Goal: Task Accomplishment & Management: Use online tool/utility

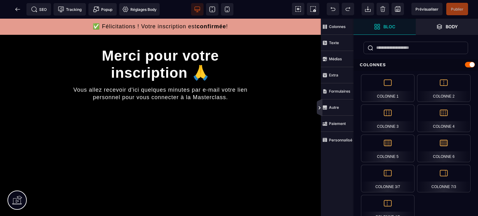
click at [320, 107] on icon at bounding box center [319, 108] width 5 height 5
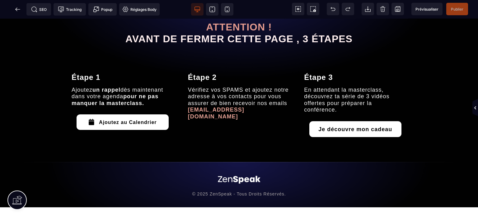
scroll to position [300, 0]
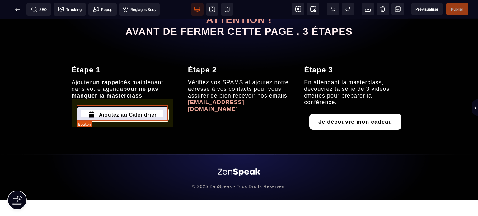
click at [117, 117] on div "Ajoutez au Calendrier" at bounding box center [128, 116] width 58 height 6
select select "***"
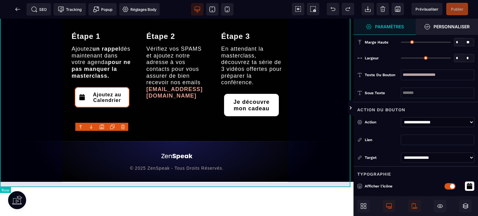
type input "**"
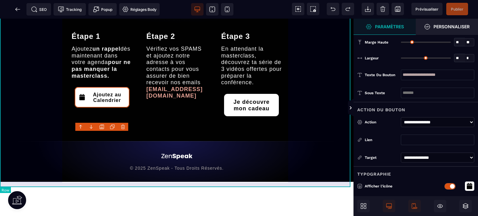
type input "**"
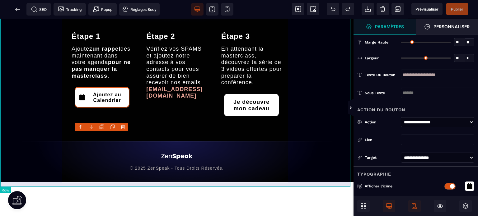
type input "**"
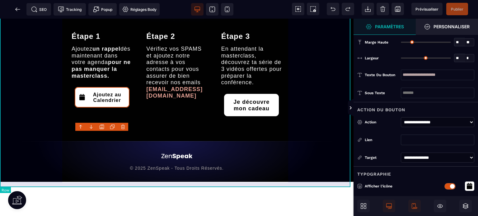
type input "**"
click at [334, 101] on div "ATTENTION ! AVANT DE FERMER CETTE PAGE , 3 ÉTAPES Étape 1 Ajoutez un rappel dès…" at bounding box center [177, 42] width 354 height 198
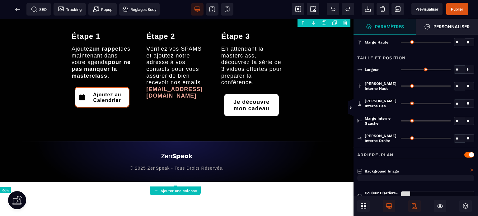
scroll to position [254, 0]
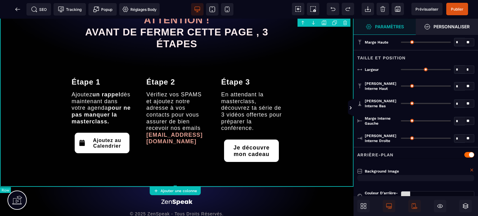
type input "*"
type input "***"
type input "**"
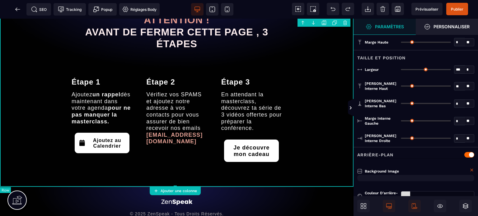
type input "**"
type input "***"
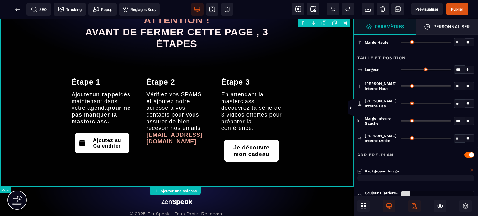
type input "***"
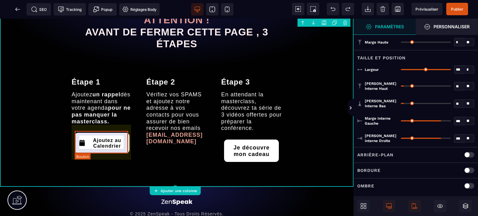
click at [112, 135] on button "Ajoutez au Calendrier" at bounding box center [102, 143] width 55 height 21
select select "***"
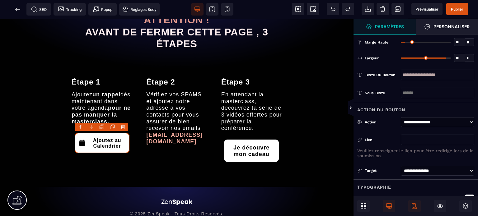
click at [414, 135] on input "text" at bounding box center [437, 140] width 73 height 11
type input "**********"
click at [386, 124] on div "Action" at bounding box center [381, 122] width 33 height 6
click at [459, 4] on span "Publier" at bounding box center [458, 9] width 22 height 12
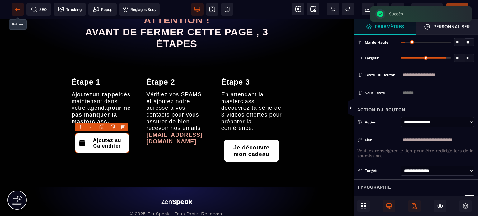
click at [17, 9] on icon at bounding box center [17, 9] width 5 height 0
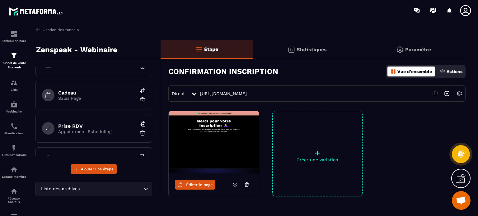
scroll to position [209, 0]
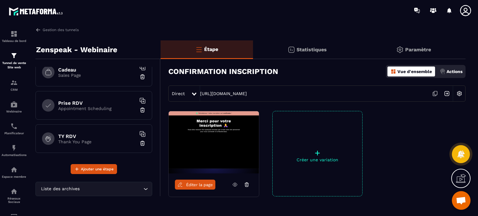
click at [88, 103] on h6 "Prise RDV" at bounding box center [97, 103] width 78 height 6
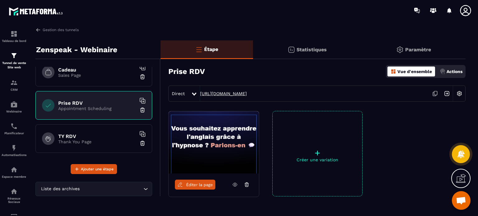
click at [239, 93] on link "[URL][DOMAIN_NAME]" at bounding box center [223, 93] width 47 height 5
click at [21, 37] on div "Tableau de bord" at bounding box center [14, 36] width 25 height 12
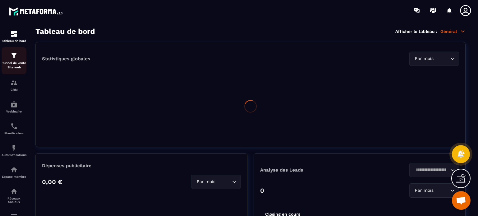
click at [17, 57] on img at bounding box center [13, 55] width 7 height 7
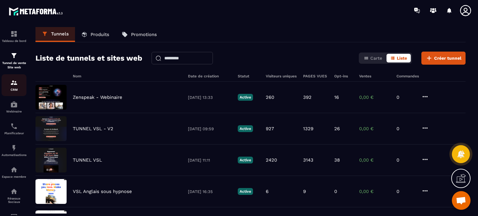
click at [15, 85] on img at bounding box center [13, 82] width 7 height 7
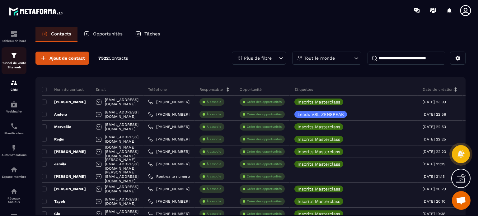
click at [15, 56] on img at bounding box center [13, 55] width 7 height 7
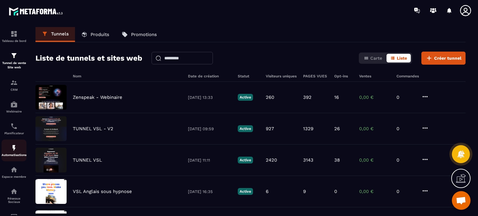
click at [17, 152] on img at bounding box center [13, 147] width 7 height 7
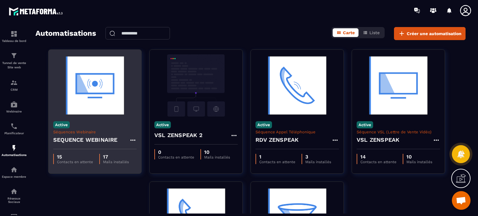
click at [96, 96] on img at bounding box center [94, 85] width 83 height 62
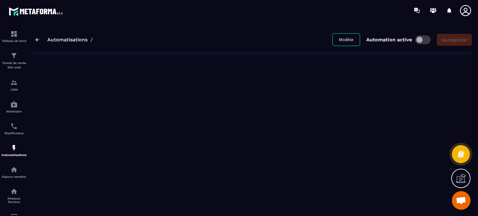
type input "**********"
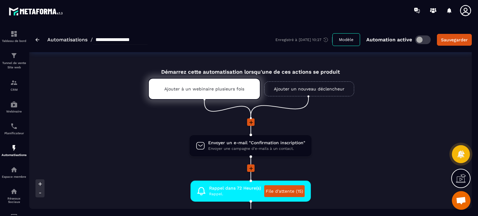
click at [367, 130] on li at bounding box center [250, 127] width 295 height 16
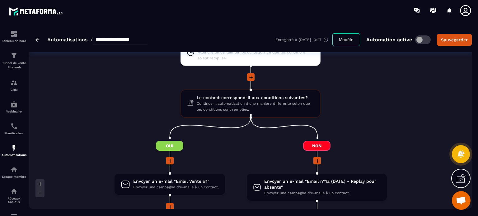
scroll to position [835, 0]
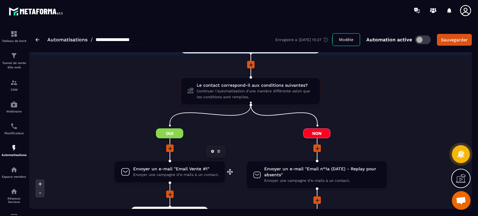
click at [156, 173] on span "Envoyer une campagne d'e-mails à un contact." at bounding box center [176, 175] width 86 height 6
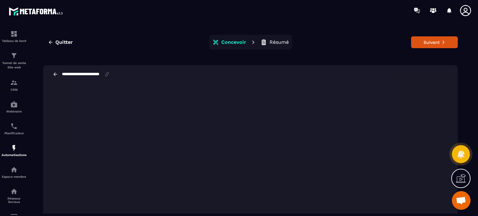
click at [344, 49] on div "Quitter Concevoir Résumé Suivant" at bounding box center [250, 42] width 415 height 15
click at [426, 40] on button "Suivant" at bounding box center [434, 42] width 47 height 12
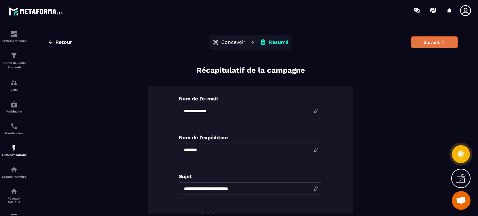
click at [425, 44] on button "Suivant" at bounding box center [434, 42] width 47 height 12
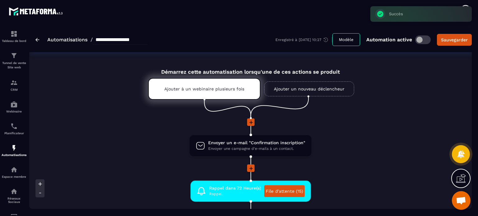
click at [374, 128] on li at bounding box center [250, 127] width 295 height 16
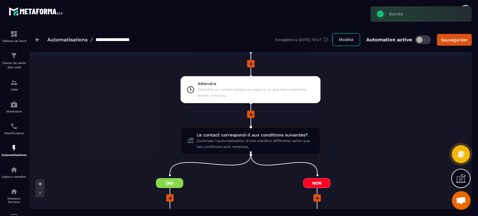
click at [374, 128] on div "Envoyer un e-mail "Confirmation inscription" Envoyer une campagne d'e-mails à u…" at bounding box center [250, 87] width 295 height 1474
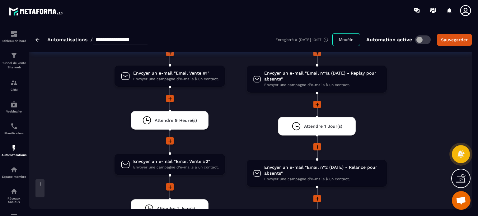
scroll to position [959, 0]
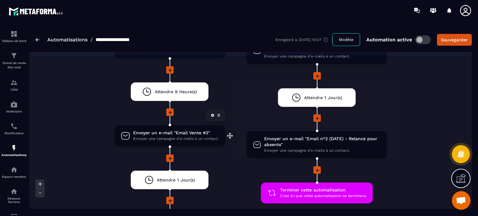
click at [179, 136] on span "Envoyer une campagne d'e-mails à un contact." at bounding box center [176, 139] width 86 height 6
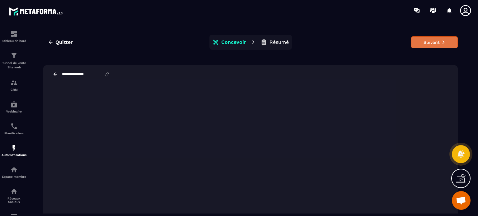
click at [425, 43] on button "Suivant" at bounding box center [434, 42] width 47 height 12
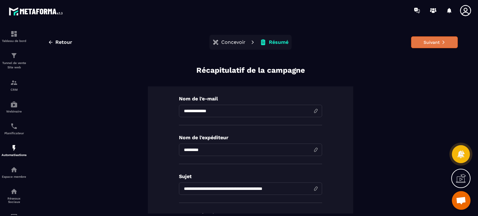
click at [435, 41] on button "Suivant" at bounding box center [434, 42] width 47 height 12
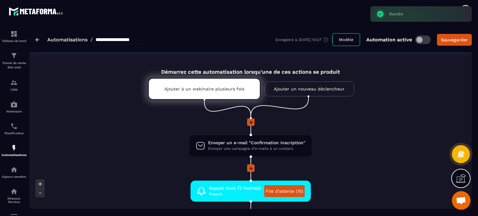
click at [338, 140] on li "Envoyer un e-mail "Confirmation inscription" Envoyer une campagne d'e-mails à u…" at bounding box center [250, 150] width 295 height 30
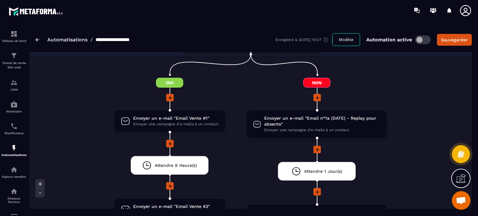
scroll to position [884, 0]
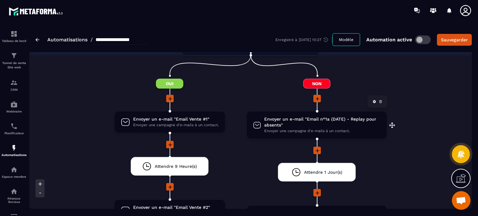
click at [355, 116] on span "Envoyer un e-mail "Email n°1a (DATE) - Replay pour absents"" at bounding box center [322, 122] width 116 height 12
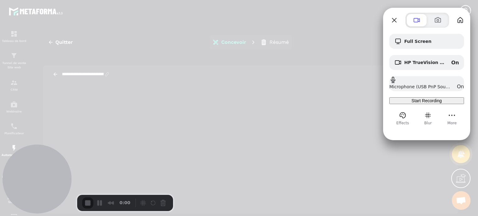
click at [409, 103] on div "Start Recording" at bounding box center [427, 100] width 70 height 5
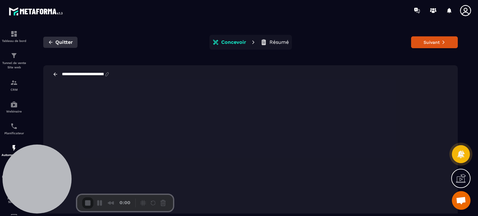
click at [68, 40] on span "Quitter" at bounding box center [63, 42] width 17 height 6
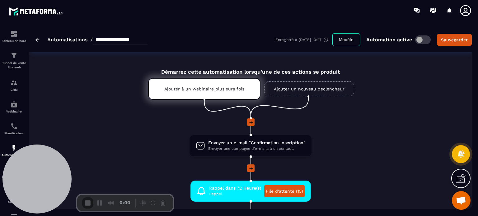
click at [334, 129] on li at bounding box center [250, 127] width 295 height 16
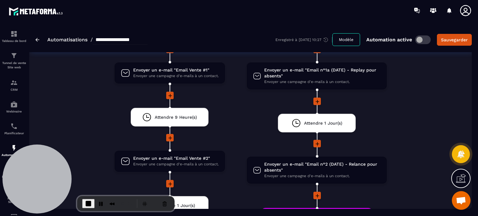
scroll to position [934, 0]
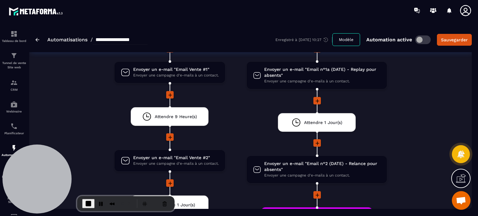
click at [376, 118] on li "Attendre 1 Jour(s) drag-arrow" at bounding box center [316, 126] width 141 height 26
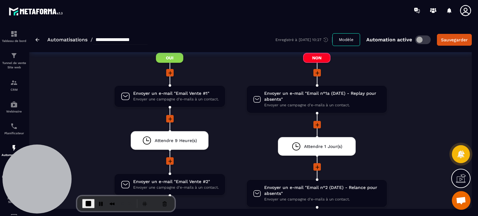
scroll to position [909, 0]
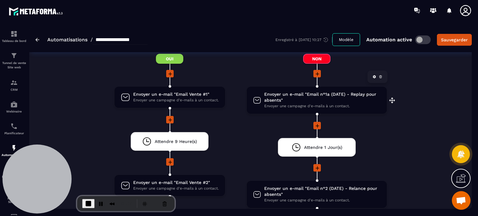
click at [382, 75] on icon at bounding box center [381, 77] width 4 height 4
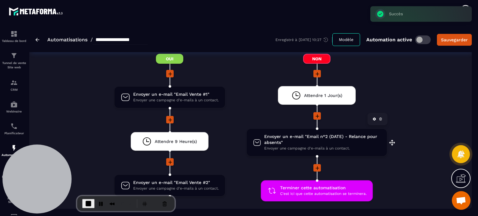
click at [381, 118] on icon at bounding box center [381, 119] width 4 height 4
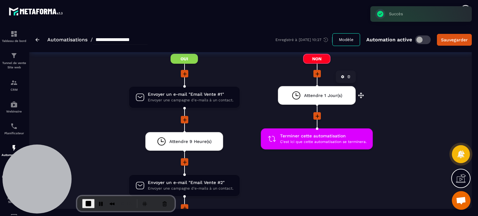
click at [350, 71] on div at bounding box center [346, 77] width 20 height 12
click at [351, 74] on link at bounding box center [349, 77] width 6 height 6
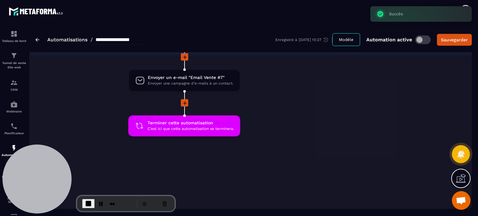
scroll to position [1457, 0]
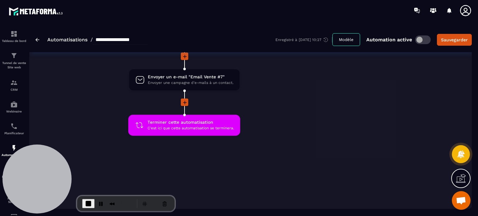
click at [86, 211] on div "0:27" at bounding box center [125, 204] width 97 height 15
click at [86, 208] on button "End Recording" at bounding box center [88, 203] width 12 height 9
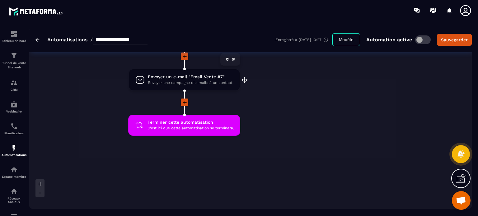
click at [148, 80] on span "Envoyer une campagne d'e-mails à un contact." at bounding box center [191, 83] width 86 height 6
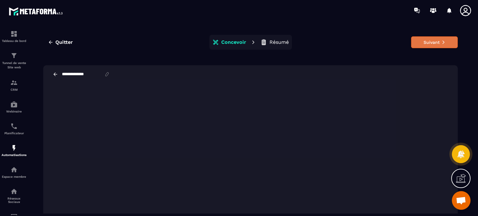
click at [446, 41] on button "Suivant" at bounding box center [434, 42] width 47 height 12
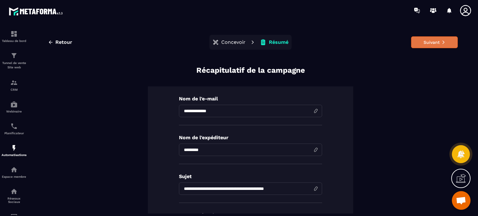
click at [436, 44] on button "Suivant" at bounding box center [434, 42] width 47 height 12
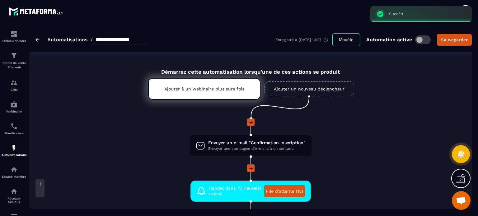
click at [374, 154] on li "Envoyer un e-mail "Confirmation inscription" Envoyer une campagne d'e-mails à u…" at bounding box center [250, 150] width 265 height 30
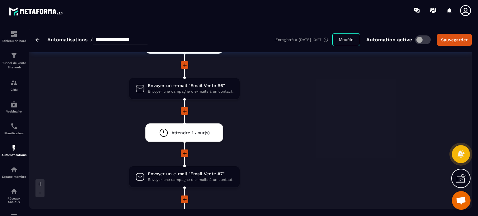
scroll to position [1345, 0]
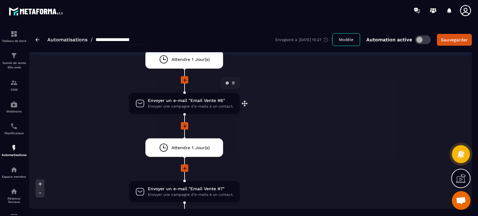
click at [212, 98] on span "Envoyer un e-mail "Email Vente #6"" at bounding box center [191, 101] width 86 height 6
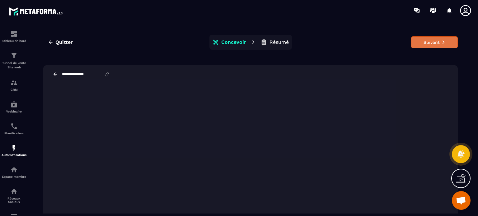
click at [419, 43] on button "Suivant" at bounding box center [434, 42] width 47 height 12
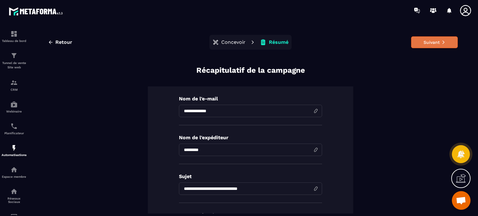
click at [419, 43] on button "Suivant" at bounding box center [434, 42] width 47 height 12
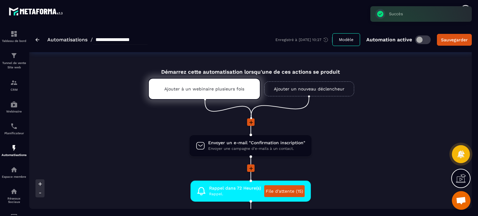
click at [375, 140] on li "Envoyer un e-mail "Confirmation inscription" Envoyer une campagne d'e-mails à u…" at bounding box center [250, 150] width 265 height 30
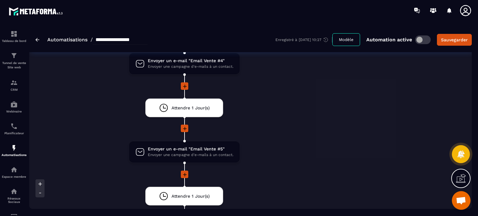
scroll to position [1221, 0]
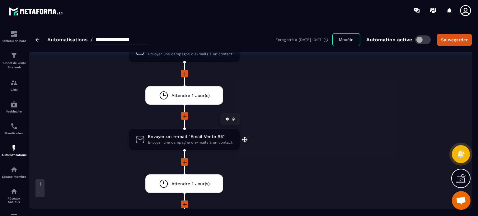
click at [212, 134] on span "Envoyer un e-mail "Email Vente #5"" at bounding box center [191, 137] width 86 height 6
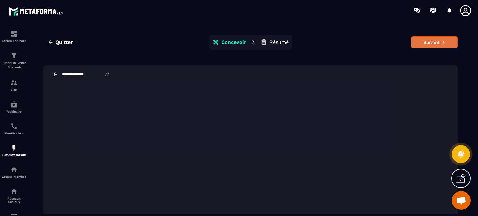
click at [451, 41] on button "Suivant" at bounding box center [434, 42] width 47 height 12
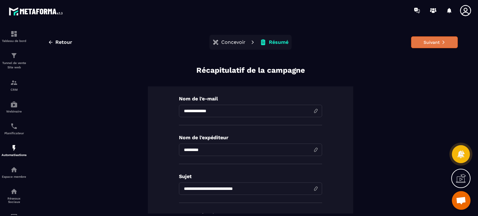
click at [439, 45] on button "Suivant" at bounding box center [434, 42] width 47 height 12
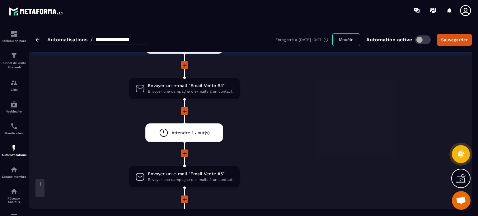
scroll to position [1146, 0]
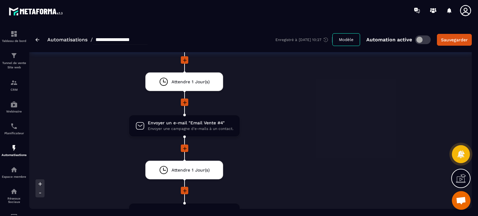
click at [329, 117] on div "Non Terminer cette automatisation C'est ici que cette automatisation se termine…" at bounding box center [317, 136] width 133 height 638
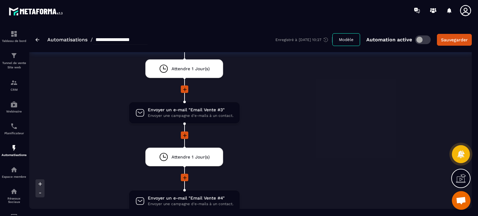
scroll to position [1034, 0]
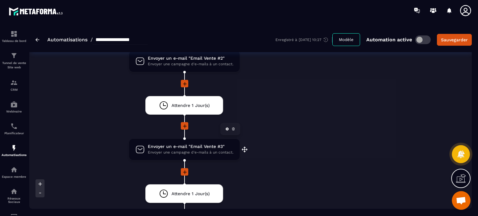
click at [170, 150] on span "Envoyer une campagne d'e-mails à un contact." at bounding box center [191, 153] width 86 height 6
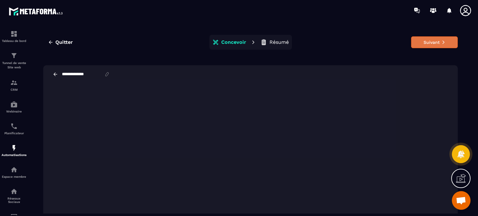
click at [427, 41] on button "Suivant" at bounding box center [434, 42] width 47 height 12
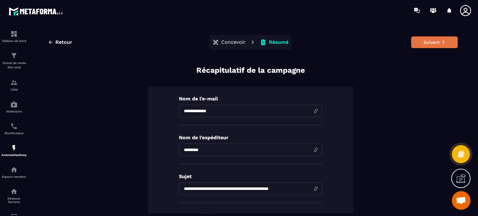
click at [430, 47] on button "Suivant" at bounding box center [434, 42] width 47 height 12
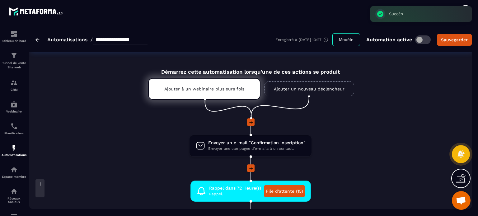
click at [349, 132] on li at bounding box center [250, 127] width 265 height 16
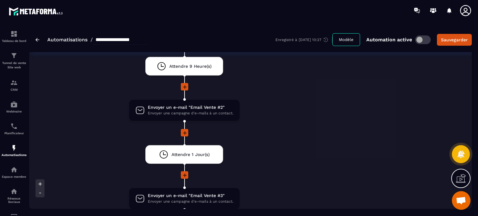
scroll to position [984, 0]
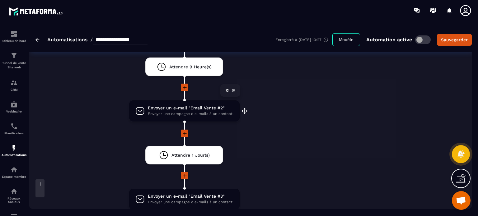
click at [201, 105] on span "Envoyer un e-mail "Email Vente #2"" at bounding box center [191, 108] width 86 height 6
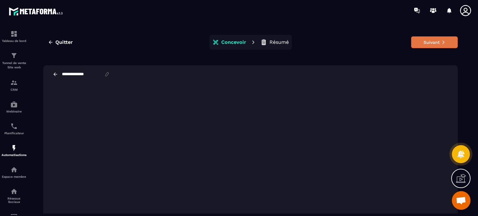
click at [436, 46] on button "Suivant" at bounding box center [434, 42] width 47 height 12
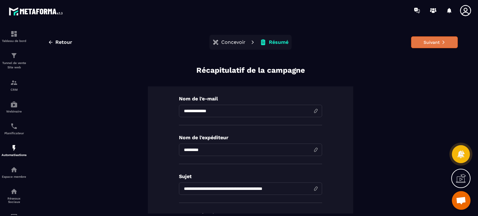
click at [443, 42] on button "Suivant" at bounding box center [434, 42] width 47 height 12
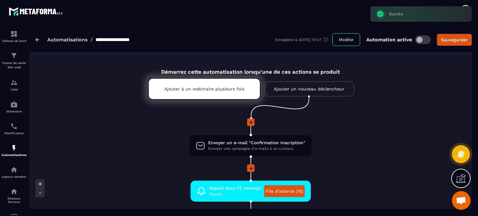
click at [354, 140] on li "Envoyer un e-mail "Confirmation inscription" Envoyer une campagne d'e-mails à u…" at bounding box center [250, 150] width 265 height 30
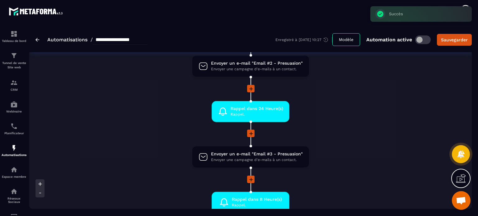
scroll to position [311, 0]
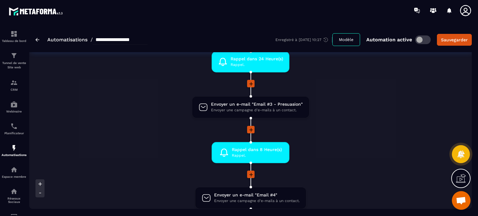
click at [166, 119] on li "Envoyer un e-mail "Email #3 - Presuasion" Envoyer une campagne d'e-mails à un c…" at bounding box center [250, 111] width 265 height 30
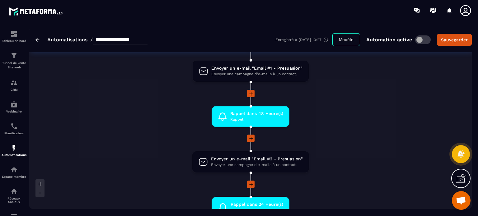
scroll to position [149, 0]
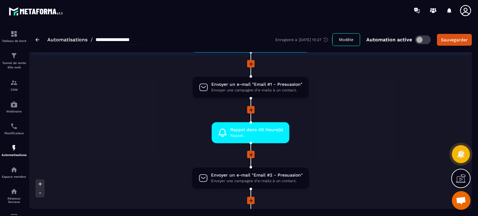
click at [353, 135] on li "Rappel dans 48 Heure(s) Rappel. drag-arrow" at bounding box center [250, 136] width 265 height 29
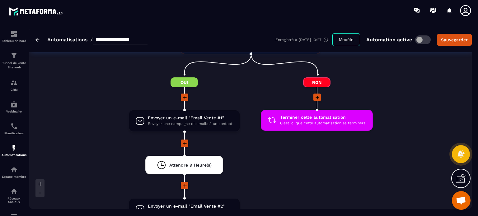
scroll to position [884, 0]
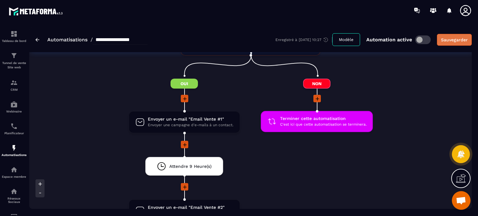
click at [456, 34] on button "Sauvegarder" at bounding box center [454, 40] width 35 height 12
